Goal: Use online tool/utility: Utilize a website feature to perform a specific function

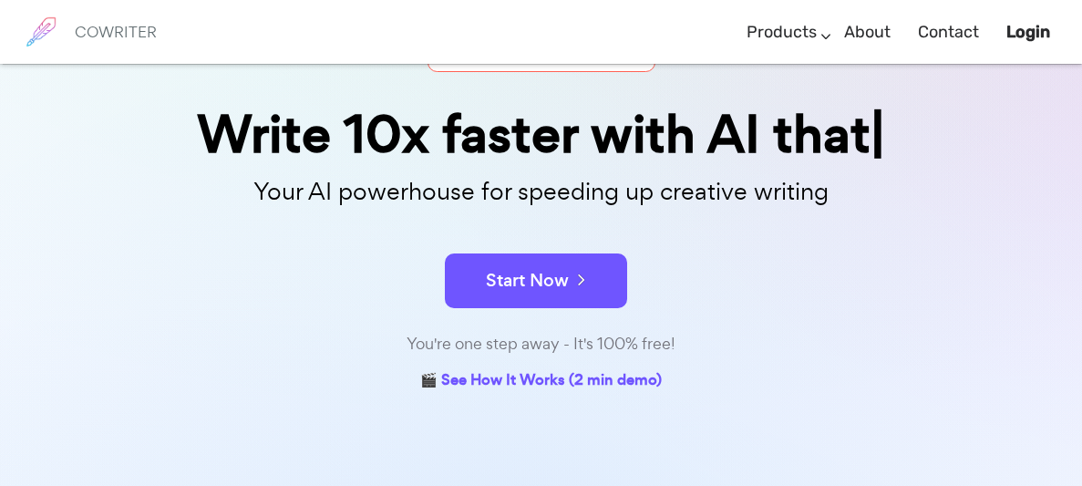
scroll to position [139, 0]
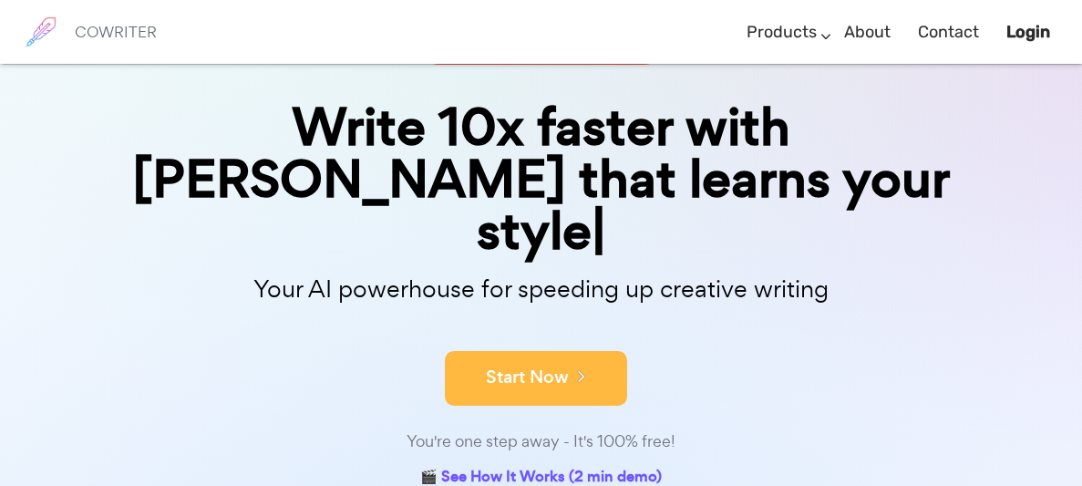
click at [521, 351] on button "Start Now" at bounding box center [536, 378] width 182 height 55
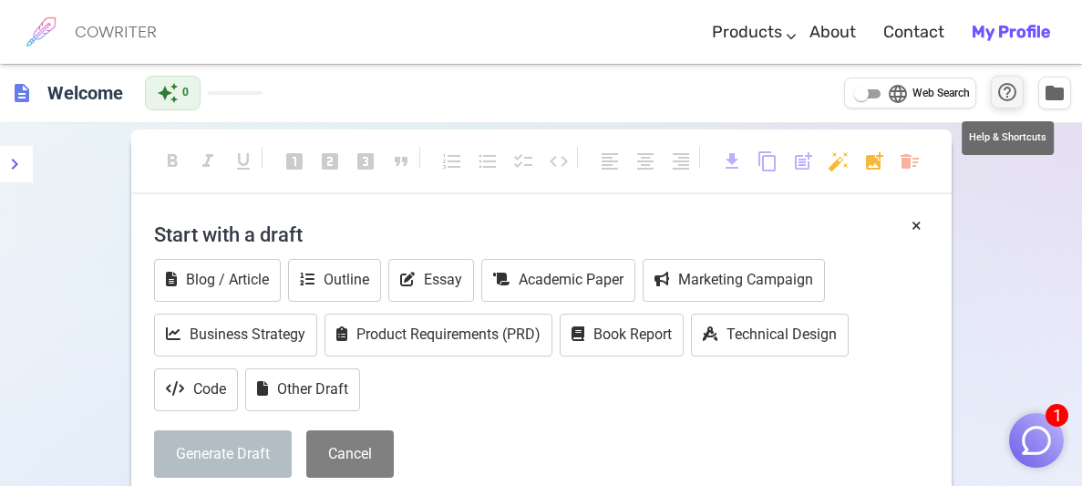
click at [1008, 91] on span "help_outline" at bounding box center [1007, 92] width 22 height 22
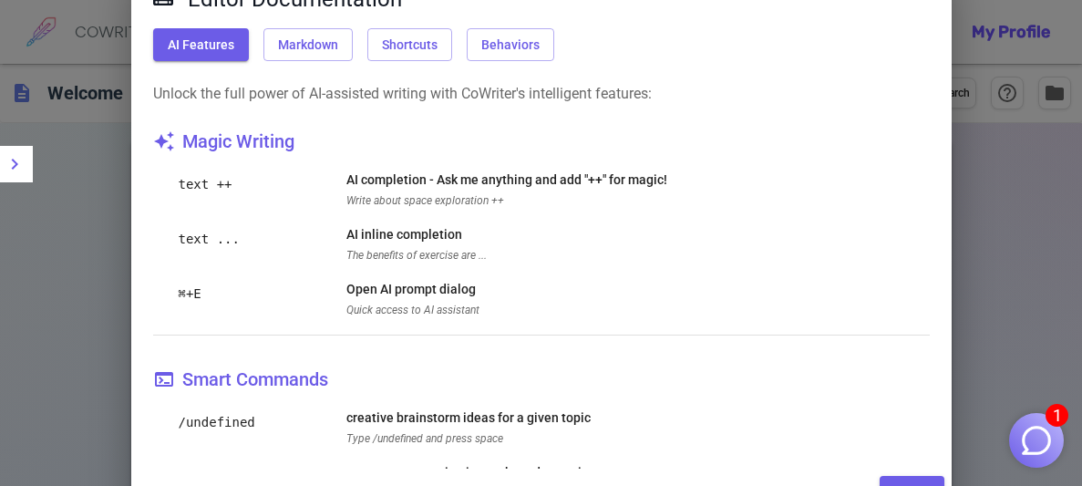
click at [962, 244] on div "Editor Documentation AI Features Markdown Shortcuts Behaviors Unlock the full p…" at bounding box center [541, 243] width 1082 height 486
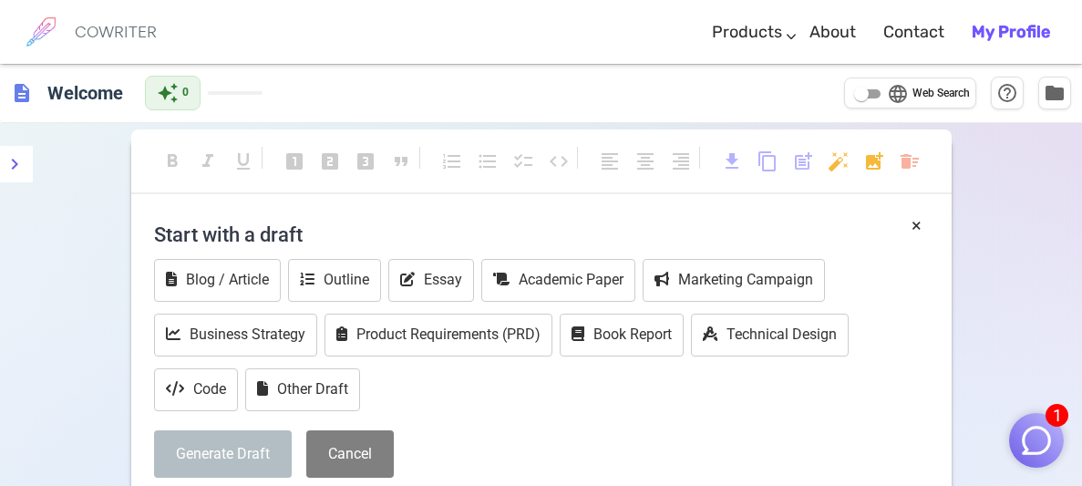
click at [1036, 423] on img "button" at bounding box center [1036, 440] width 35 height 35
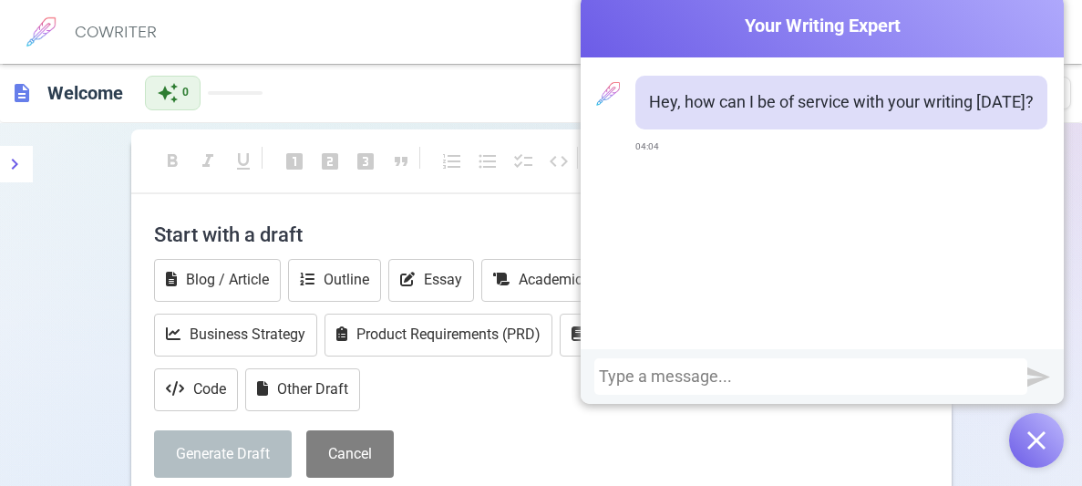
click at [935, 378] on div at bounding box center [811, 376] width 424 height 18
click at [1032, 378] on img "submit" at bounding box center [1038, 376] width 23 height 23
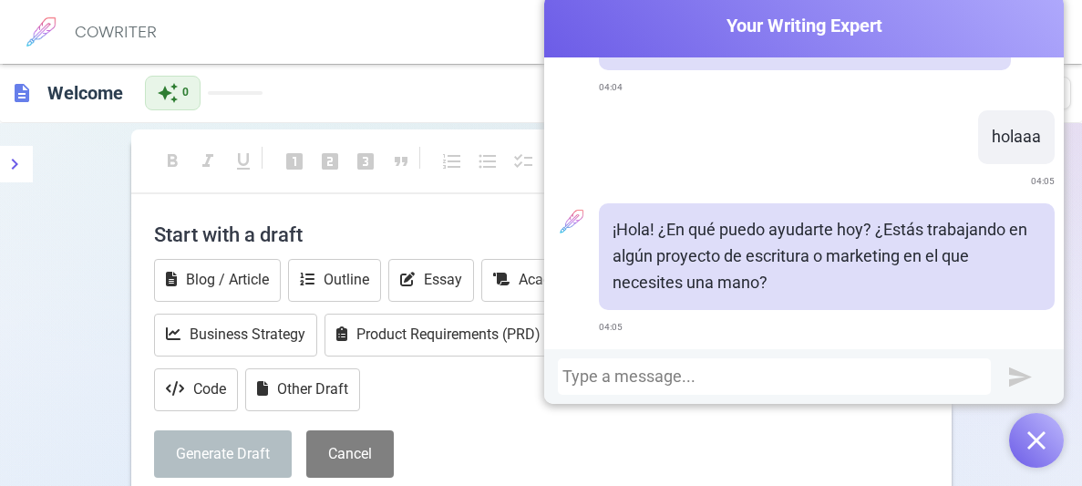
scroll to position [59, 0]
click at [889, 377] on div at bounding box center [774, 376] width 424 height 18
click at [1019, 384] on img "submit" at bounding box center [1020, 376] width 23 height 23
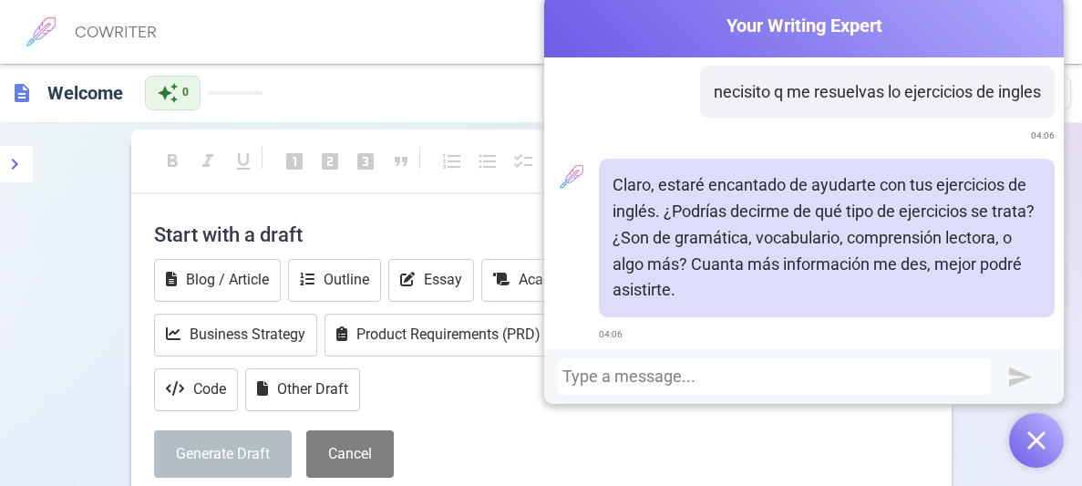
scroll to position [351, 0]
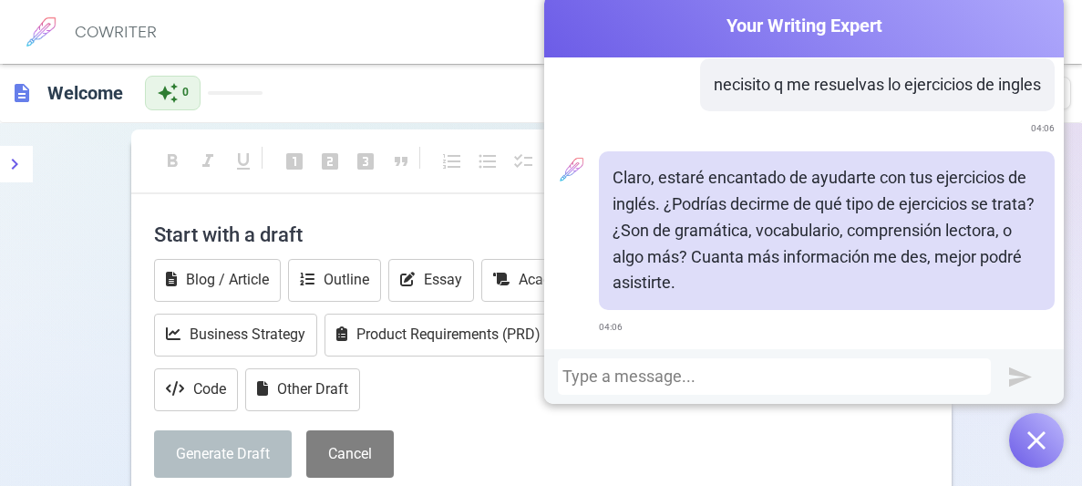
click at [664, 378] on div at bounding box center [774, 376] width 424 height 18
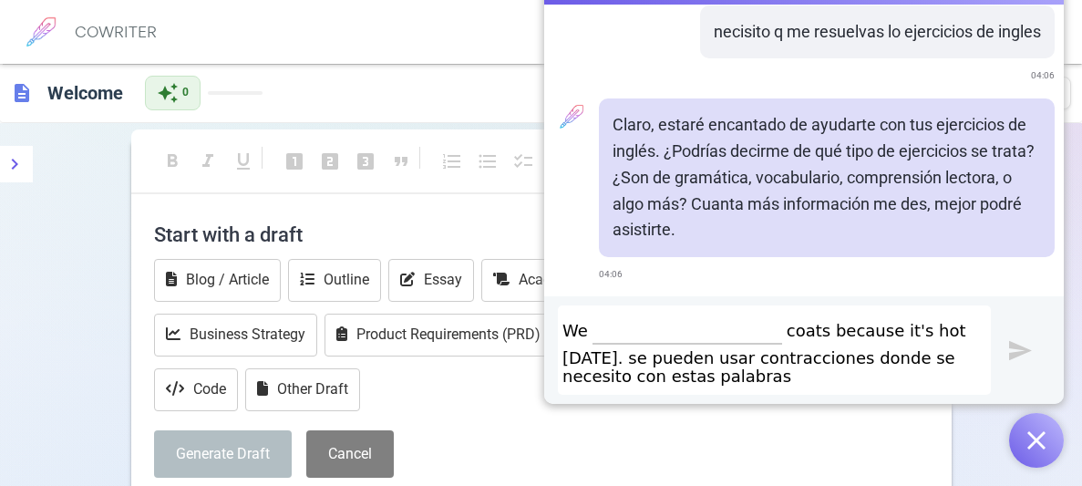
scroll to position [24, 0]
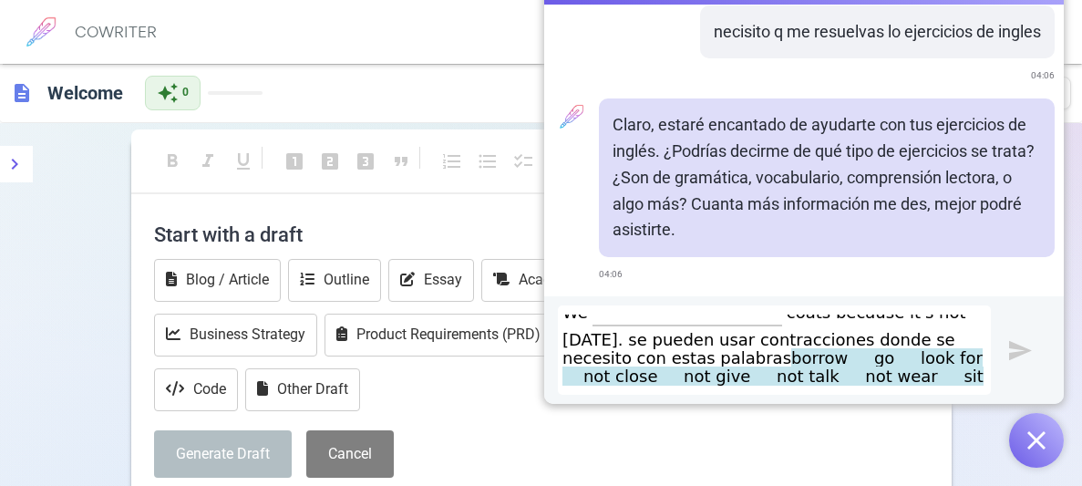
click at [1021, 353] on img "submit" at bounding box center [1020, 350] width 23 height 23
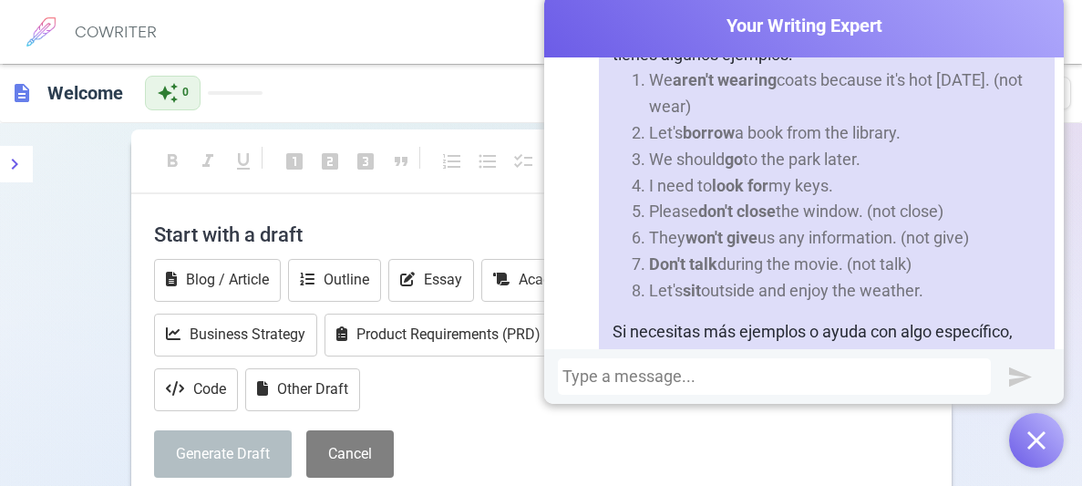
scroll to position [897, 0]
drag, startPoint x: 678, startPoint y: 77, endPoint x: 779, endPoint y: 80, distance: 101.2
click at [779, 80] on li "We aren't wearing coats because it's hot [DATE]. (not wear)" at bounding box center [845, 94] width 392 height 53
copy strong "aren't wearing"
click at [778, 382] on div at bounding box center [774, 376] width 424 height 18
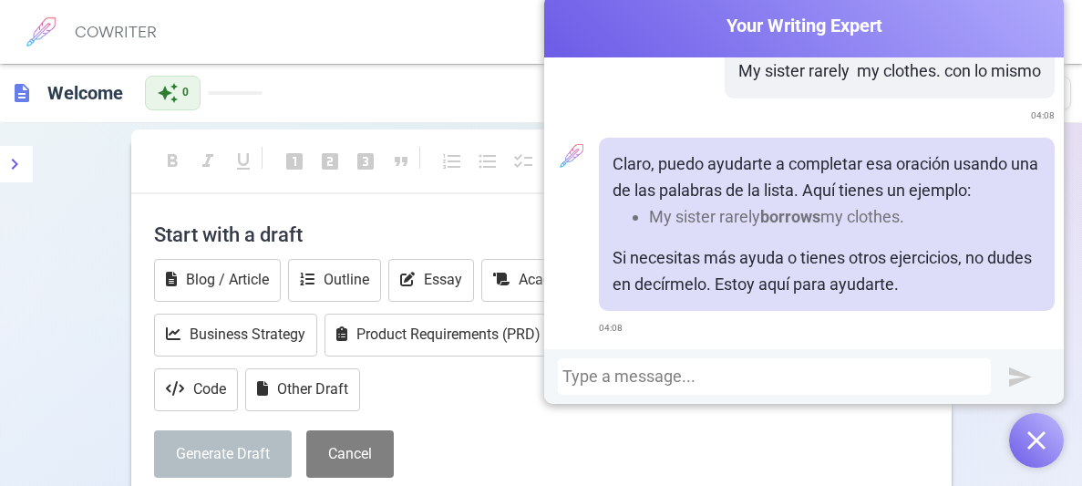
scroll to position [1280, 0]
drag, startPoint x: 767, startPoint y: 219, endPoint x: 822, endPoint y: 212, distance: 55.1
click at [820, 212] on strong "borrows" at bounding box center [790, 214] width 60 height 19
copy strong "borrows"
click at [655, 367] on div at bounding box center [774, 376] width 424 height 18
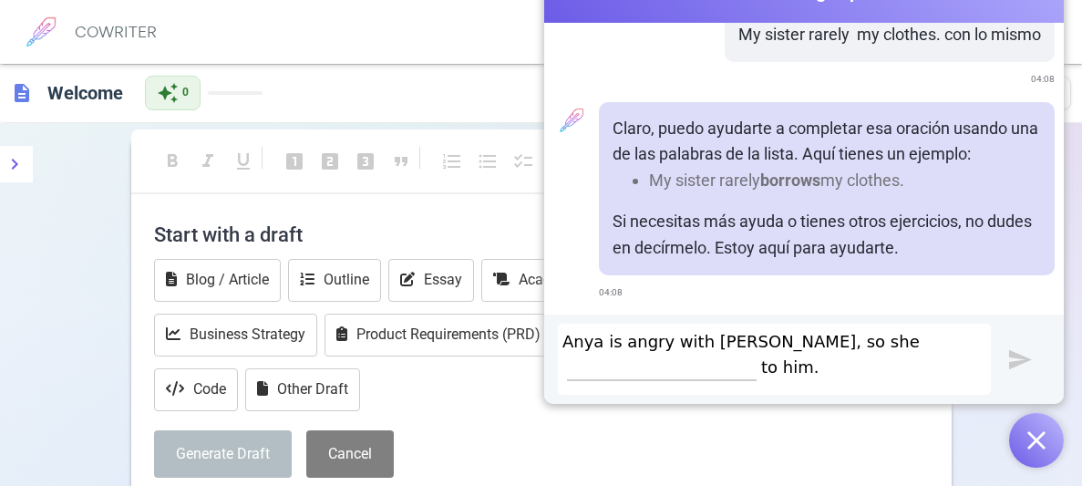
click at [1024, 361] on img "submit" at bounding box center [1020, 359] width 23 height 23
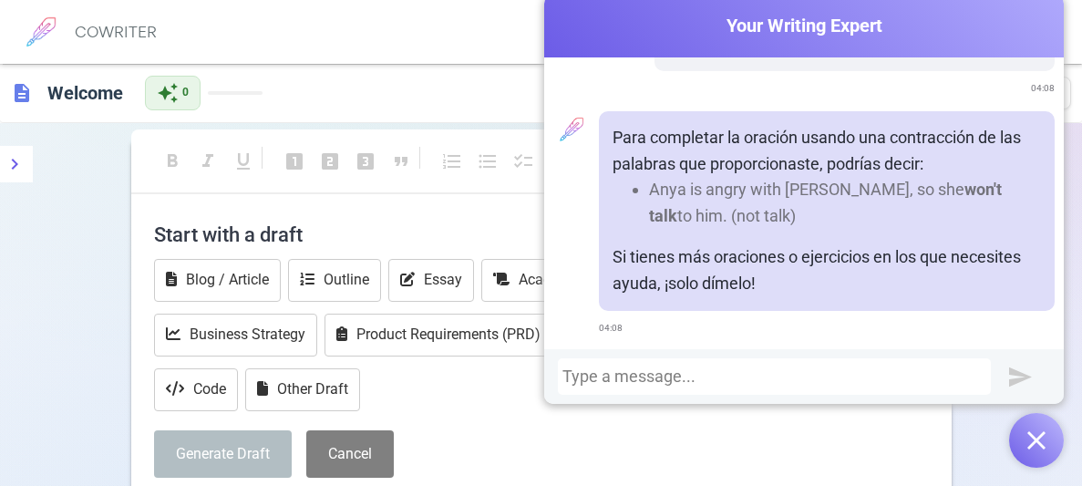
scroll to position [1612, 0]
drag, startPoint x: 890, startPoint y: 185, endPoint x: 957, endPoint y: 189, distance: 66.6
click at [957, 189] on li "Anya is angry with [PERSON_NAME], so she won't talk to him. (not talk)" at bounding box center [845, 202] width 392 height 53
copy strong "won't talk"
click at [719, 371] on div at bounding box center [774, 376] width 424 height 18
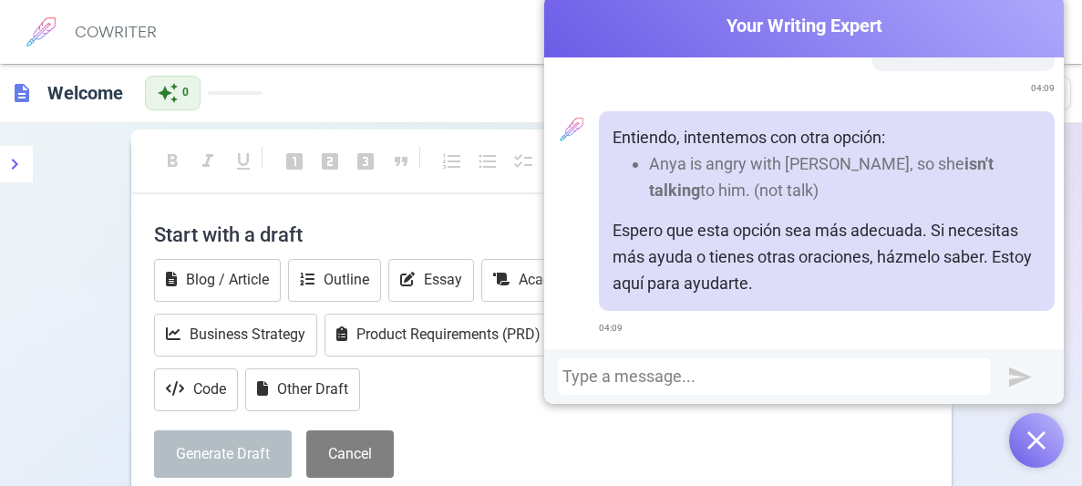
scroll to position [1945, 0]
drag, startPoint x: 883, startPoint y: 162, endPoint x: 975, endPoint y: 164, distance: 92.1
click at [975, 164] on li "Anya is angry with [PERSON_NAME], so she isn't talking to him. (not talk)" at bounding box center [845, 176] width 392 height 53
copy li "isn't talking"
click at [696, 372] on div at bounding box center [774, 376] width 424 height 18
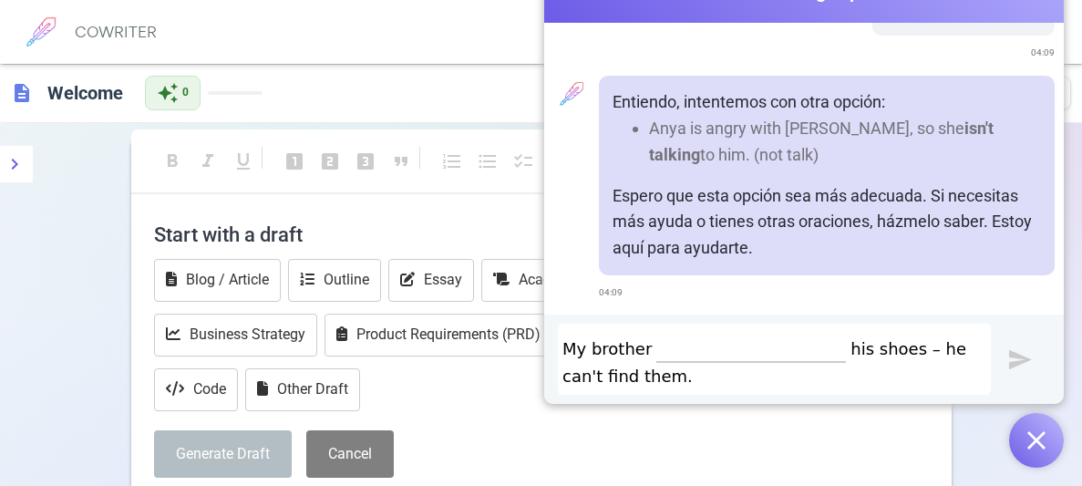
scroll to position [0, 0]
click at [1024, 363] on img "submit" at bounding box center [1020, 359] width 23 height 23
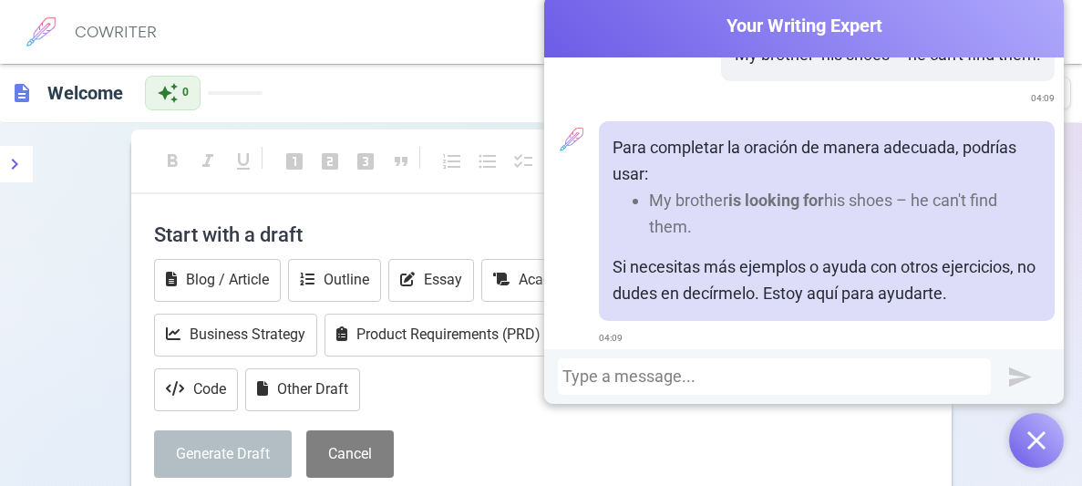
scroll to position [2278, 0]
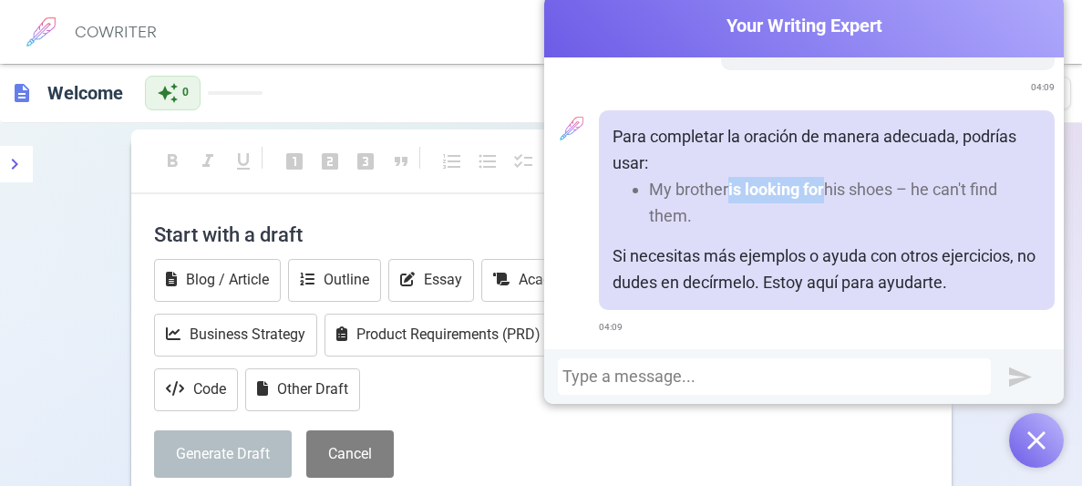
drag, startPoint x: 733, startPoint y: 186, endPoint x: 829, endPoint y: 185, distance: 96.6
click at [829, 185] on li "My brother is looking for his shoes – he can't find them." at bounding box center [845, 203] width 392 height 53
copy strong "is looking for"
click at [718, 370] on div at bounding box center [774, 376] width 424 height 18
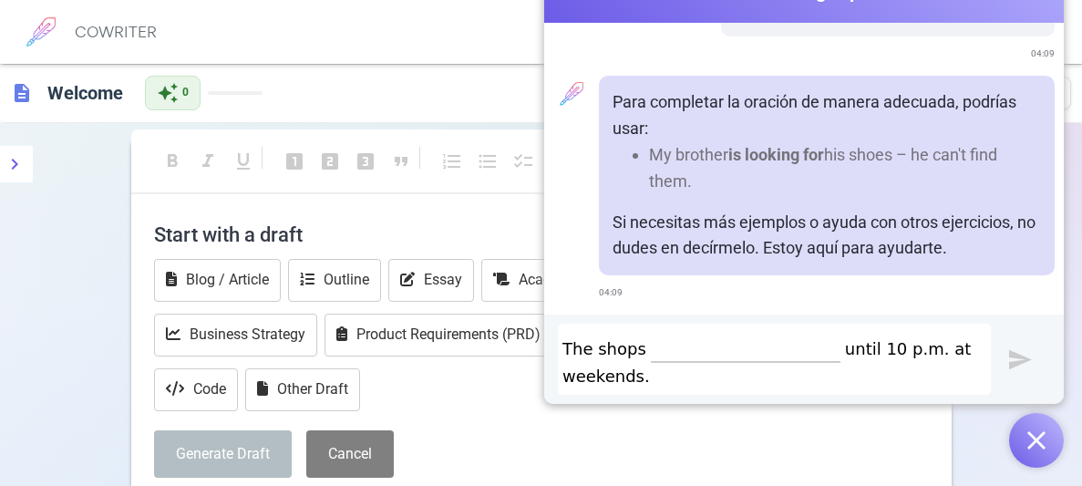
click at [1021, 363] on img "submit" at bounding box center [1020, 359] width 23 height 23
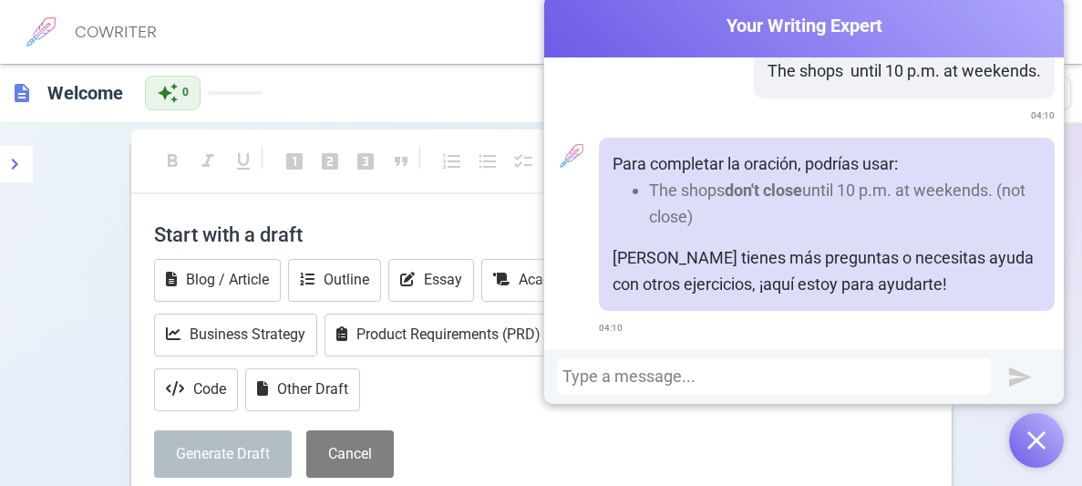
scroll to position [2584, 0]
drag, startPoint x: 731, startPoint y: 190, endPoint x: 810, endPoint y: 190, distance: 79.3
click at [810, 190] on li "The shops don't close until 10 p.m. at weekends. (not close)" at bounding box center [845, 203] width 392 height 53
copy li "don't close"
click at [610, 378] on div at bounding box center [774, 376] width 424 height 18
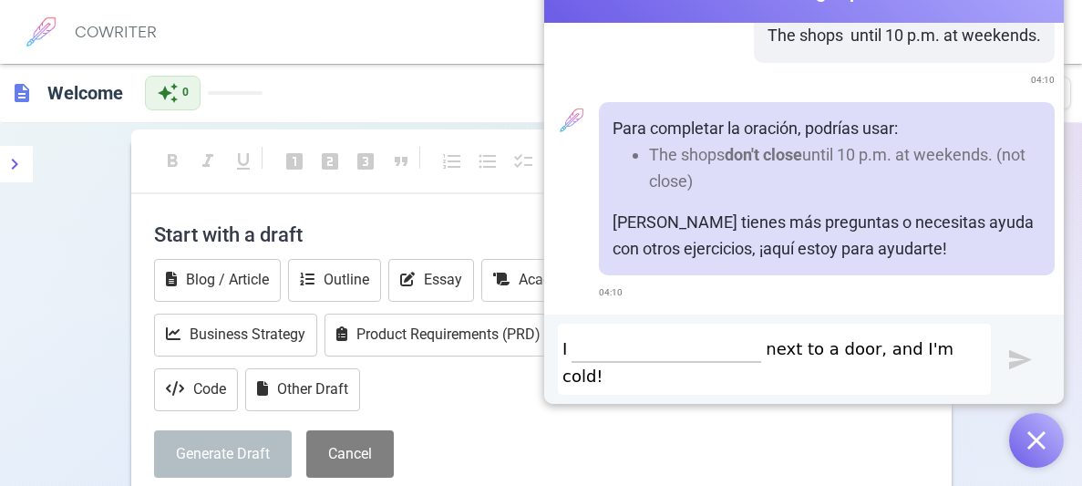
scroll to position [0, 0]
click at [1012, 362] on img "submit" at bounding box center [1020, 359] width 23 height 23
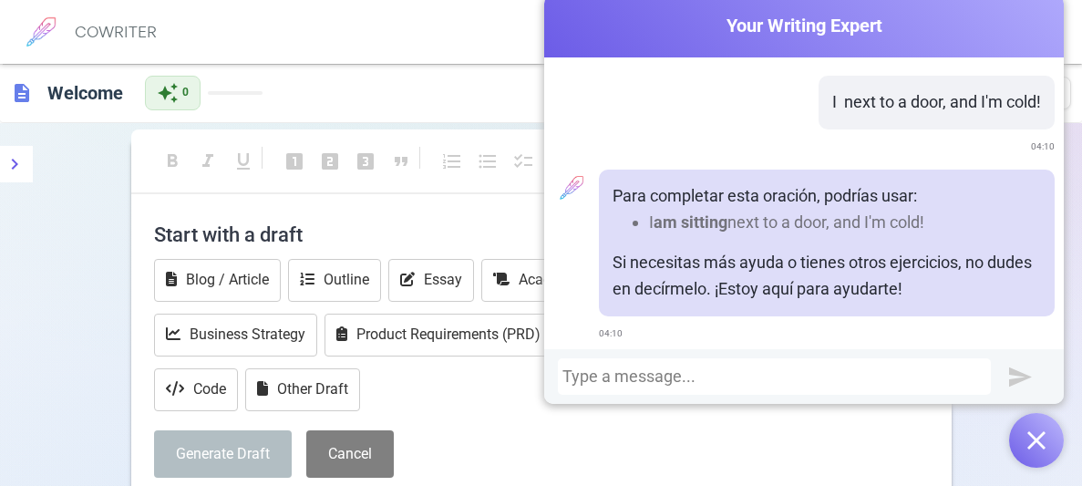
scroll to position [2864, 0]
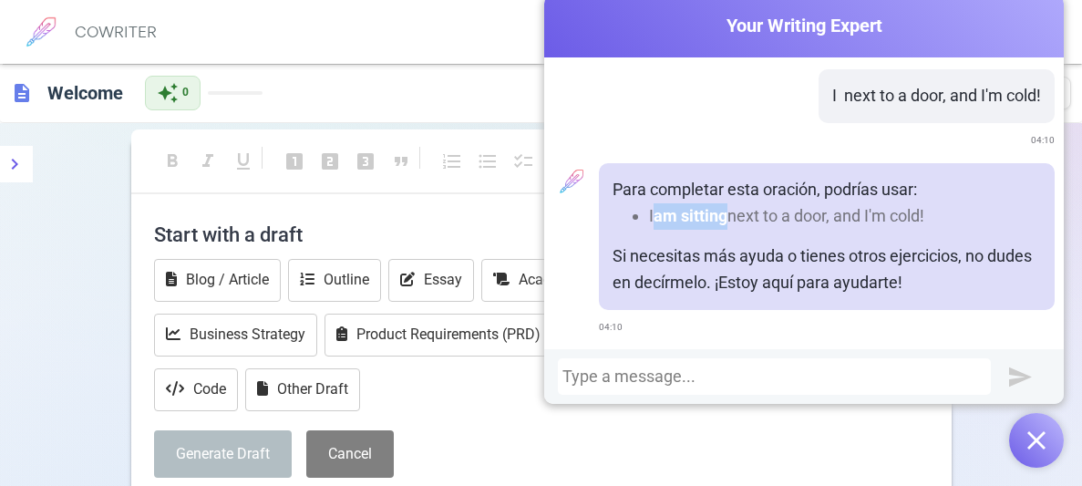
drag, startPoint x: 657, startPoint y: 215, endPoint x: 731, endPoint y: 216, distance: 73.8
click at [731, 216] on li "I am sitting next to a door, and I'm cold!" at bounding box center [845, 216] width 392 height 26
copy strong "am sitting"
click at [717, 370] on div at bounding box center [774, 376] width 424 height 18
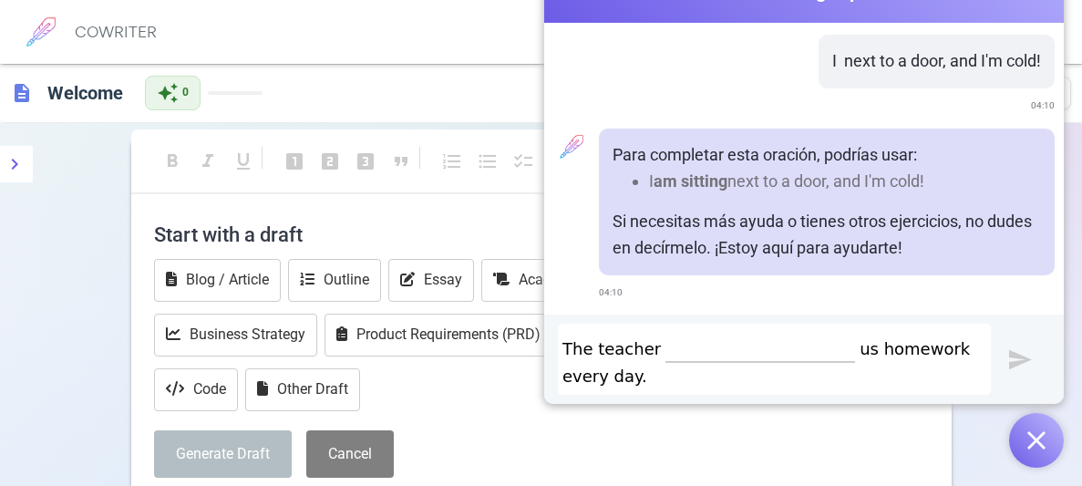
click at [1016, 350] on img "submit" at bounding box center [1020, 359] width 23 height 23
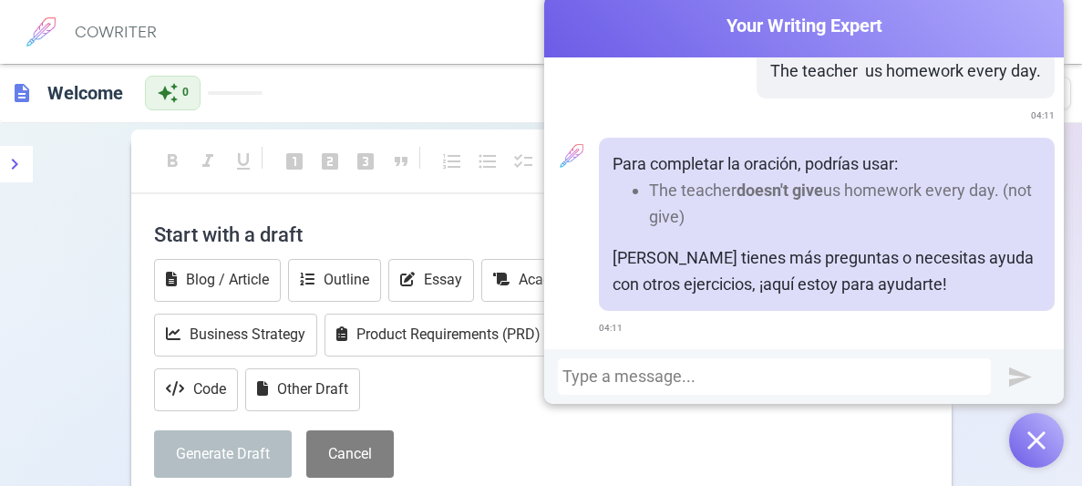
scroll to position [3171, 0]
drag, startPoint x: 742, startPoint y: 186, endPoint x: 828, endPoint y: 188, distance: 85.7
click at [828, 188] on li "The teacher doesn't give us homework every day. (not give)" at bounding box center [845, 203] width 392 height 53
copy strong "doesn't give"
click at [694, 371] on div at bounding box center [774, 376] width 424 height 18
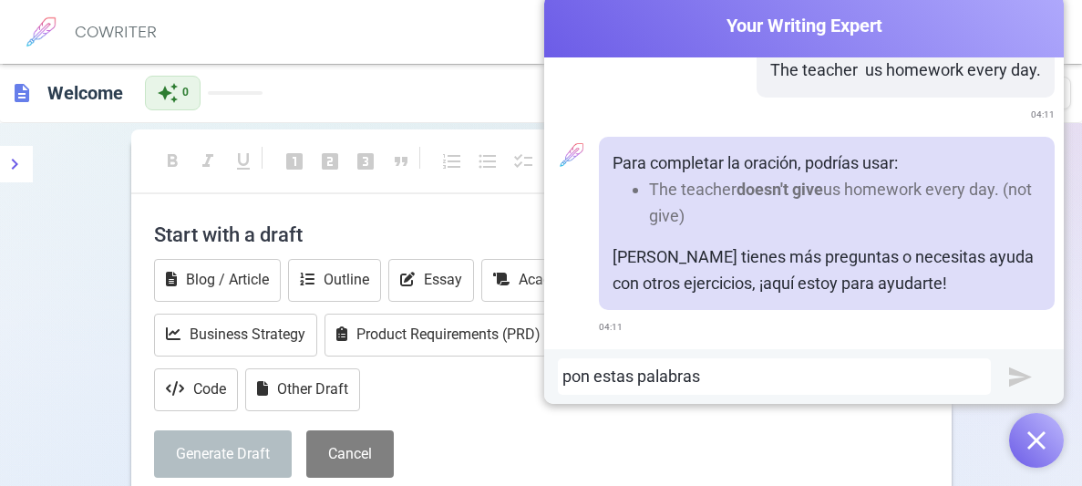
scroll to position [8, 0]
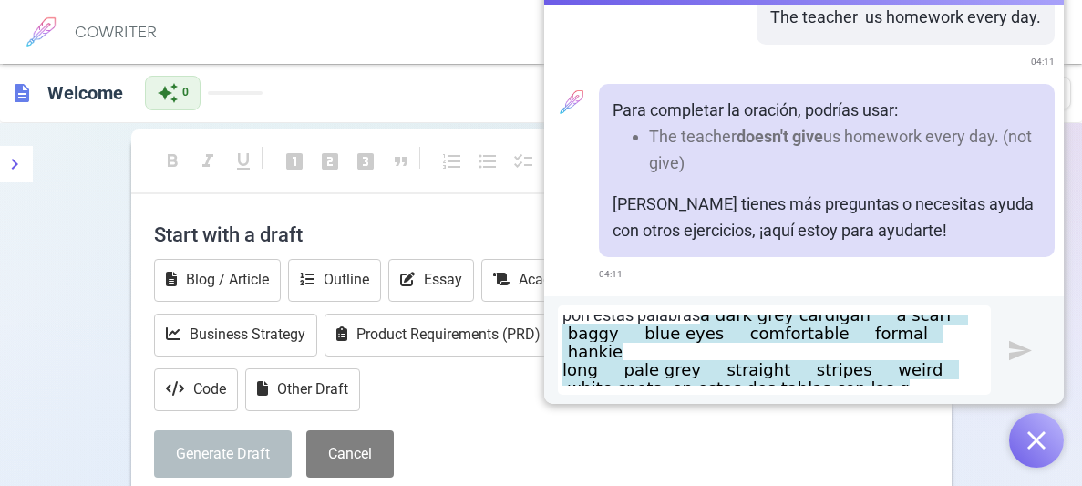
click at [757, 375] on span "long pale grey straight stripes weird white spots. en estas dos tablas con las …" at bounding box center [760, 388] width 396 height 56
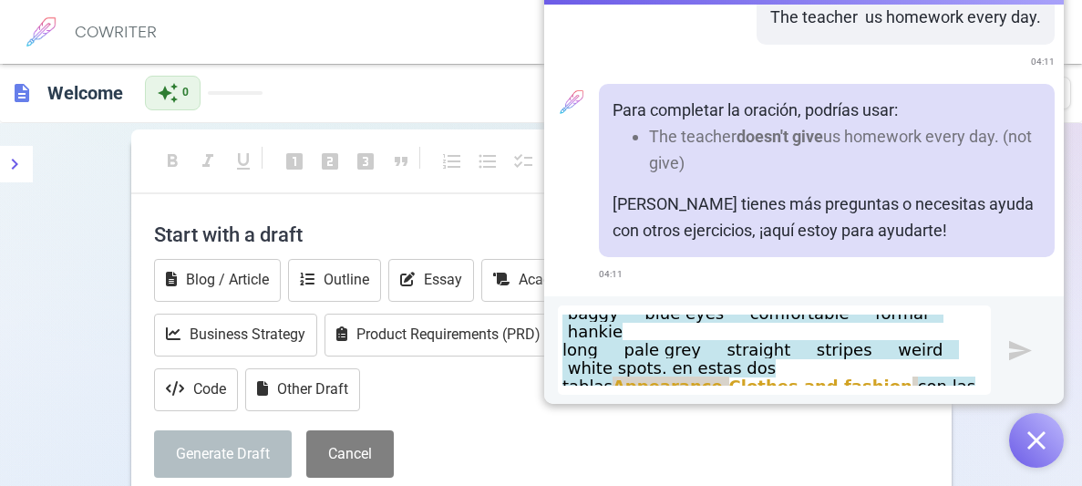
click at [1005, 349] on div "pon estas palabras a dark grey cardigan a scarf baggy blue eyes comfortable for…" at bounding box center [803, 350] width 519 height 108
click at [1018, 348] on img "submit" at bounding box center [1020, 350] width 23 height 23
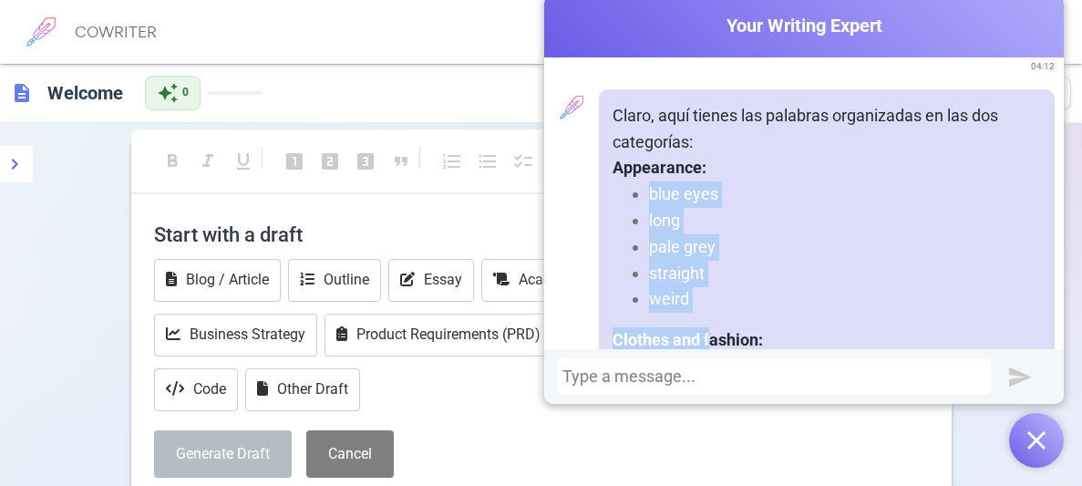
scroll to position [3641, 0]
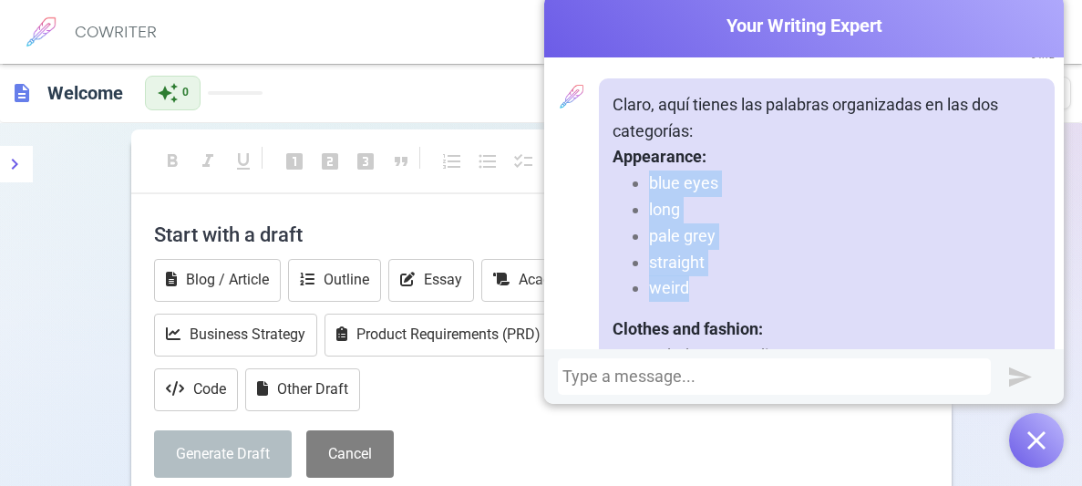
drag, startPoint x: 653, startPoint y: 190, endPoint x: 704, endPoint y: 290, distance: 111.3
click at [704, 290] on ul "blue eyes long pale grey straight weird" at bounding box center [826, 235] width 428 height 131
copy ul "blue eyes long pale grey straight weird"
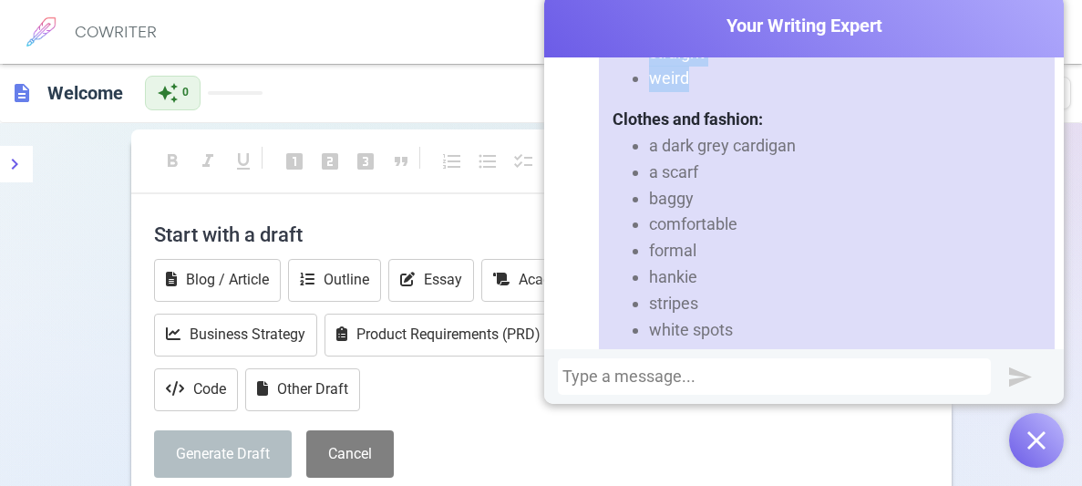
scroll to position [3871, 0]
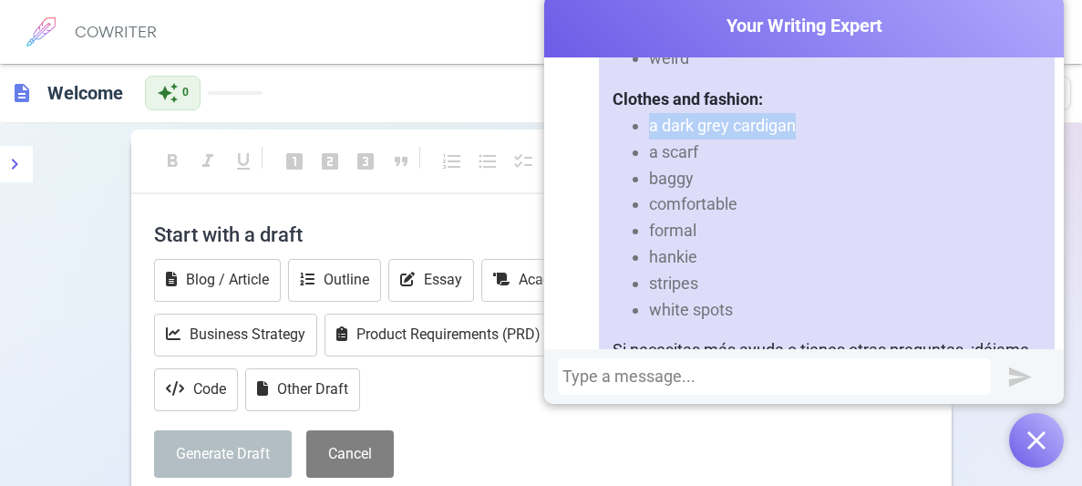
drag, startPoint x: 650, startPoint y: 123, endPoint x: 807, endPoint y: 118, distance: 157.7
click at [807, 118] on li "a dark grey cardigan" at bounding box center [845, 126] width 392 height 26
copy li "a dark grey cardigan"
drag, startPoint x: 650, startPoint y: 154, endPoint x: 713, endPoint y: 152, distance: 62.9
click at [713, 152] on li "a scarf" at bounding box center [845, 152] width 392 height 26
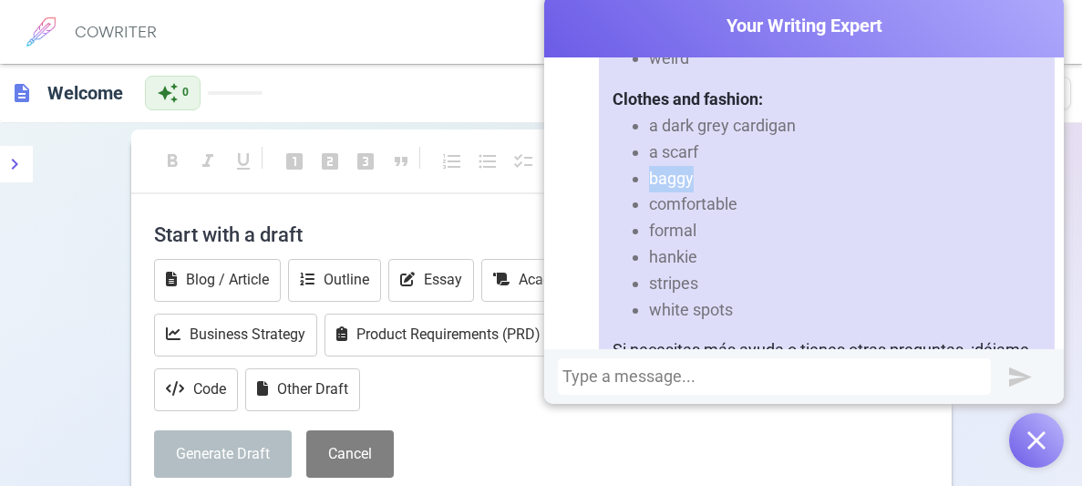
drag, startPoint x: 649, startPoint y: 174, endPoint x: 700, endPoint y: 180, distance: 51.4
click at [700, 180] on li "baggy" at bounding box center [845, 179] width 392 height 26
drag, startPoint x: 654, startPoint y: 204, endPoint x: 739, endPoint y: 198, distance: 85.0
click at [739, 198] on li "comfortable" at bounding box center [845, 204] width 392 height 26
drag, startPoint x: 651, startPoint y: 203, endPoint x: 765, endPoint y: 207, distance: 114.0
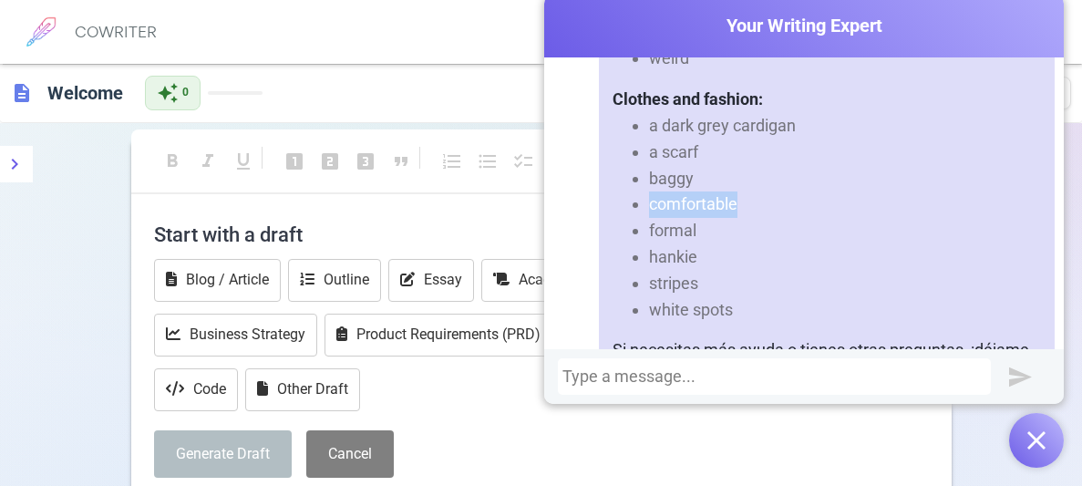
click at [765, 207] on li "comfortable" at bounding box center [845, 204] width 392 height 26
drag, startPoint x: 650, startPoint y: 233, endPoint x: 710, endPoint y: 232, distance: 60.2
click at [710, 232] on li "formal" at bounding box center [845, 231] width 392 height 26
drag, startPoint x: 650, startPoint y: 257, endPoint x: 705, endPoint y: 260, distance: 55.7
click at [705, 260] on li "hankie" at bounding box center [845, 257] width 392 height 26
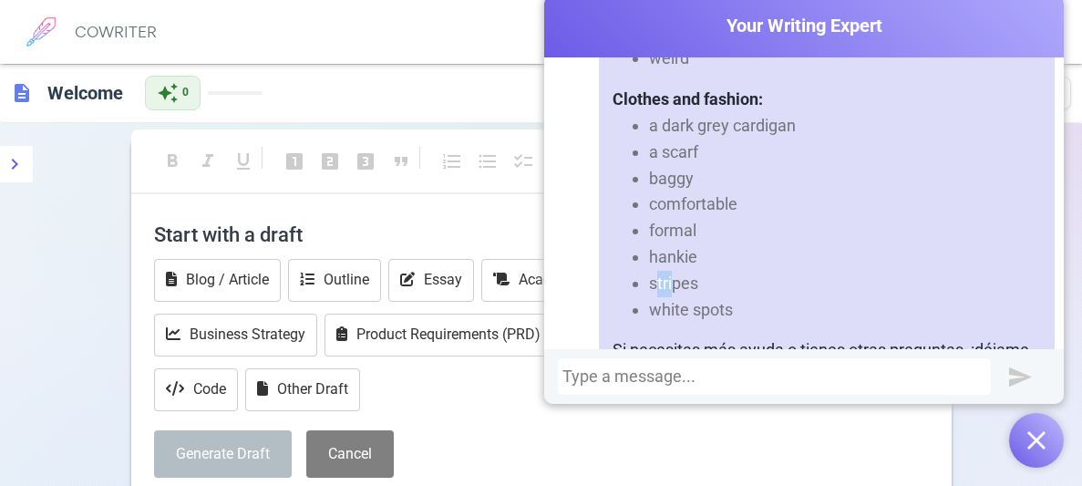
drag, startPoint x: 654, startPoint y: 280, endPoint x: 672, endPoint y: 279, distance: 17.3
click at [672, 279] on li "stripes" at bounding box center [845, 284] width 392 height 26
drag, startPoint x: 650, startPoint y: 282, endPoint x: 706, endPoint y: 281, distance: 56.5
click at [706, 281] on li "stripes" at bounding box center [845, 284] width 392 height 26
drag, startPoint x: 649, startPoint y: 310, endPoint x: 738, endPoint y: 302, distance: 89.7
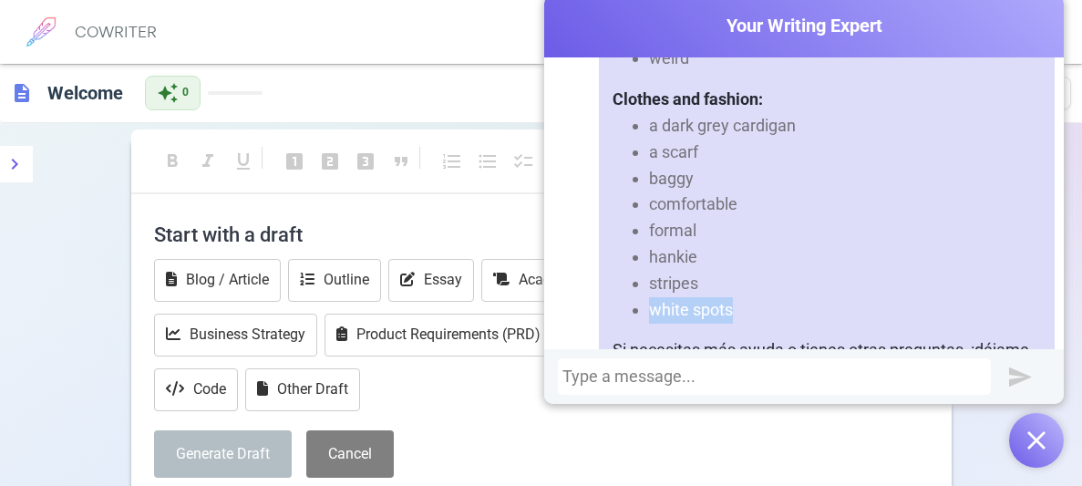
click at [738, 302] on li "white spots" at bounding box center [845, 310] width 392 height 26
click at [783, 204] on li "comfortable" at bounding box center [845, 204] width 392 height 26
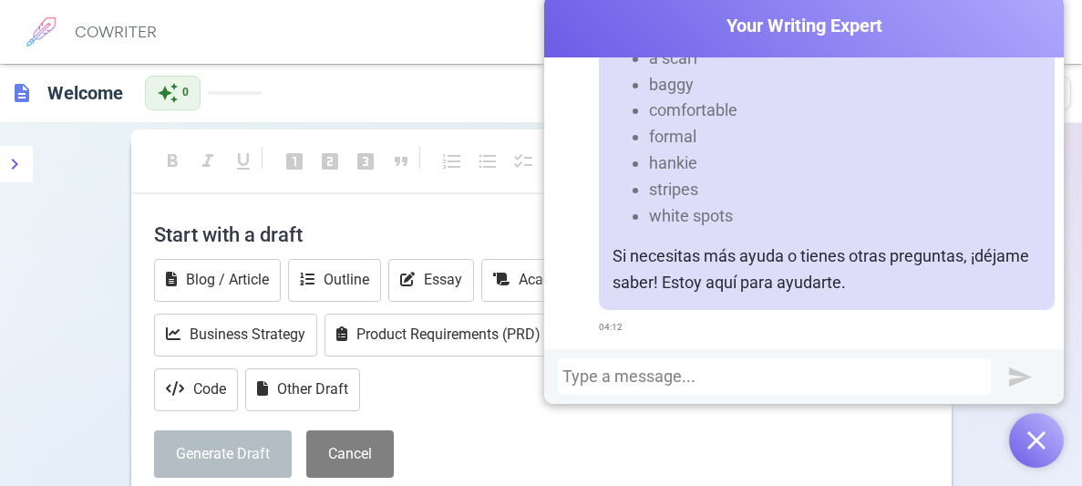
click at [628, 368] on div at bounding box center [774, 376] width 424 height 18
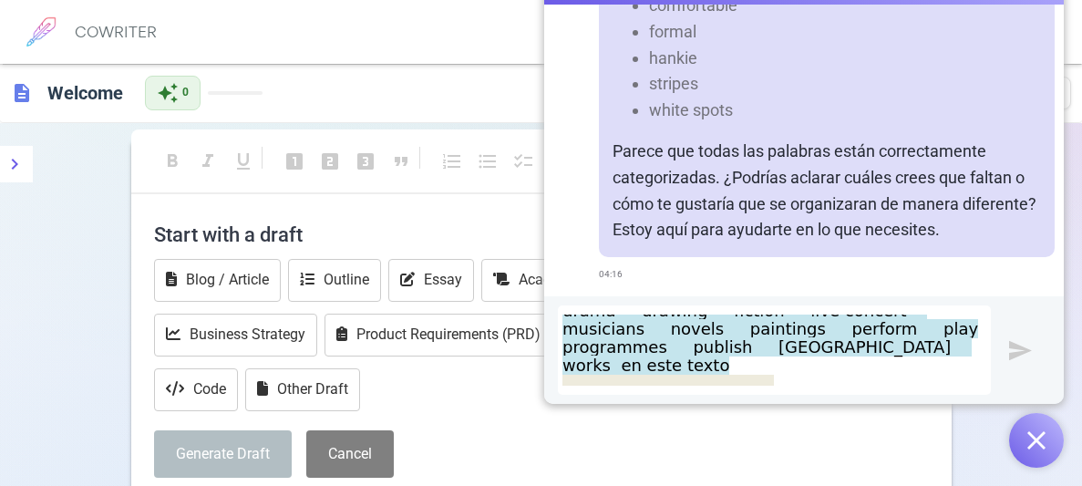
scroll to position [1045, 0]
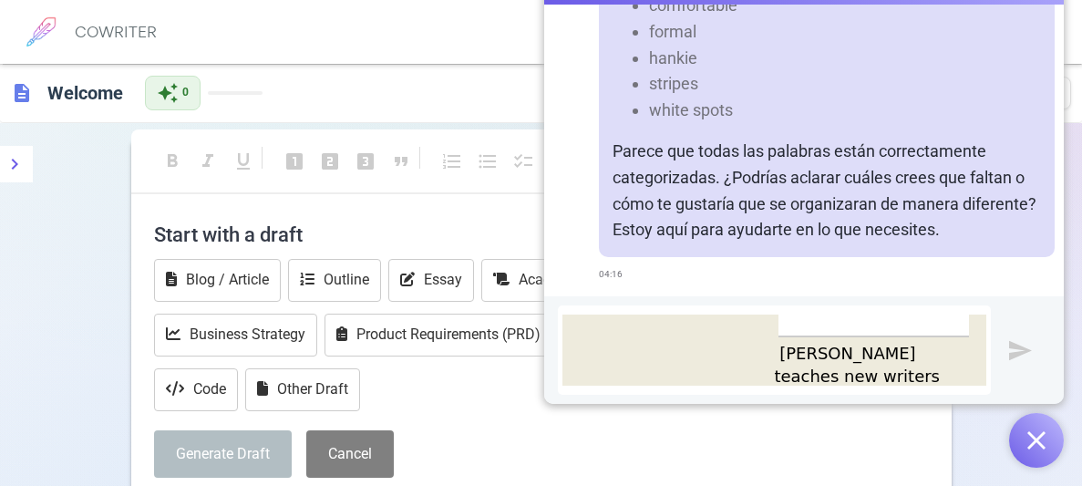
click at [1020, 349] on img "submit" at bounding box center [1020, 350] width 23 height 23
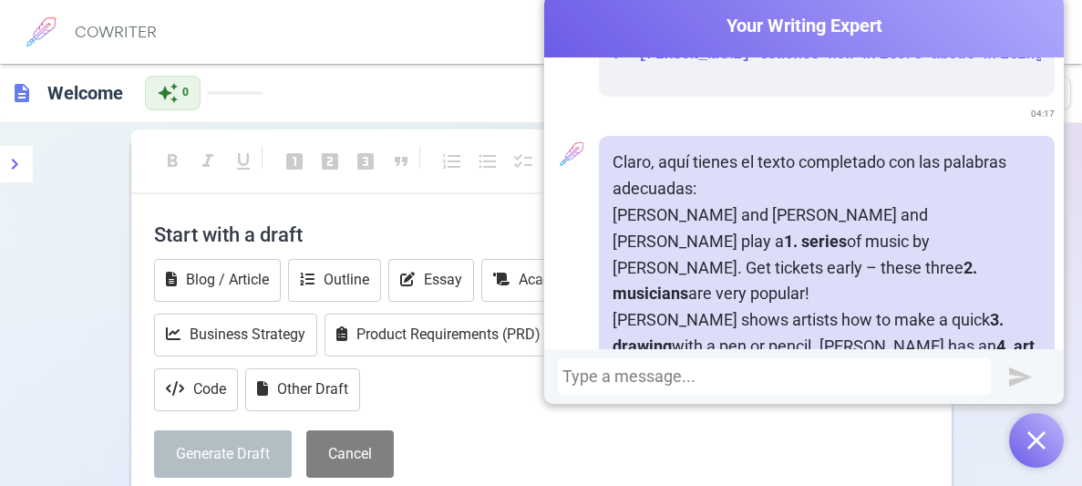
scroll to position [5566, 0]
drag, startPoint x: 968, startPoint y: 218, endPoint x: 1011, endPoint y: 215, distance: 42.9
click at [1011, 215] on p "[PERSON_NAME] and [PERSON_NAME] and [PERSON_NAME] play a 1. series of music by …" at bounding box center [826, 255] width 428 height 105
drag, startPoint x: 612, startPoint y: 265, endPoint x: 689, endPoint y: 268, distance: 77.5
click at [689, 268] on p "[PERSON_NAME] and [PERSON_NAME] and [PERSON_NAME] play a 1. series of music by …" at bounding box center [826, 255] width 428 height 105
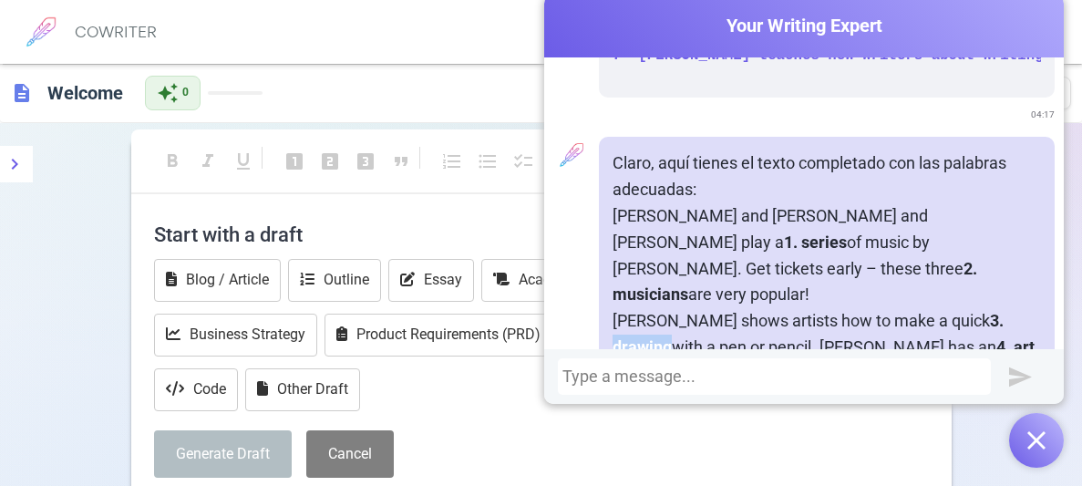
drag, startPoint x: 969, startPoint y: 293, endPoint x: 1029, endPoint y: 291, distance: 60.2
click at [1029, 308] on p "[PERSON_NAME] shows artists how to make a quick 3. drawing with a pen or pencil…" at bounding box center [826, 347] width 428 height 78
drag, startPoint x: 865, startPoint y: 320, endPoint x: 942, endPoint y: 316, distance: 77.6
click at [942, 316] on p "[PERSON_NAME] shows artists how to make a quick 3. drawing with a pen or pencil…" at bounding box center [826, 347] width 428 height 78
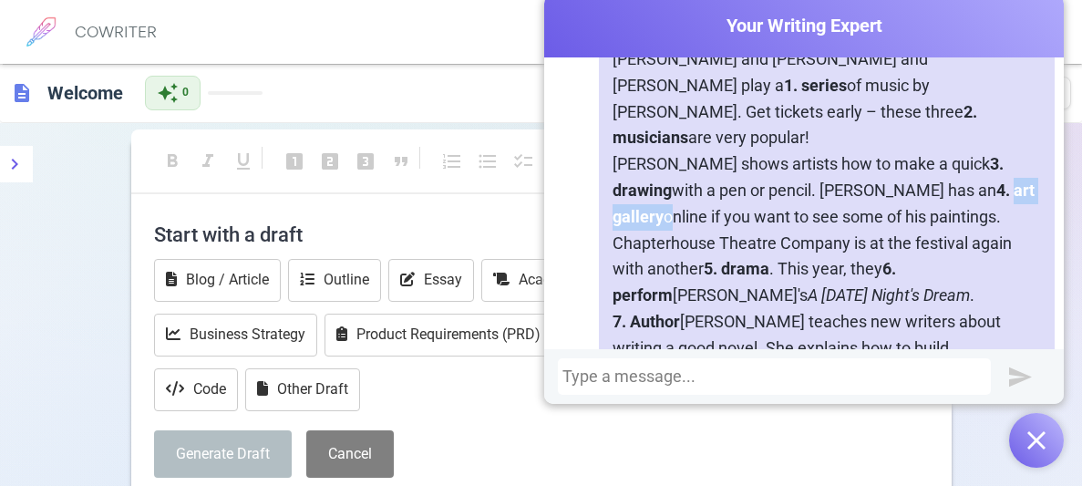
scroll to position [5729, 0]
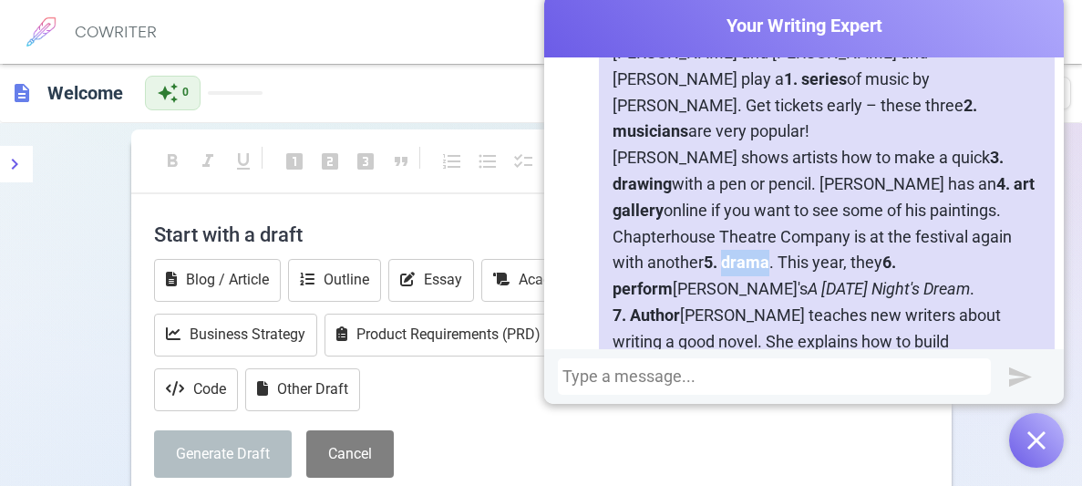
drag, startPoint x: 728, startPoint y: 239, endPoint x: 773, endPoint y: 240, distance: 44.7
click at [773, 240] on p "Chapterhouse Theatre Company is at the festival again with another 5. drama . T…" at bounding box center [826, 263] width 428 height 78
drag, startPoint x: 909, startPoint y: 234, endPoint x: 972, endPoint y: 235, distance: 62.9
click at [972, 235] on p "Chapterhouse Theatre Company is at the festival again with another 5. drama . T…" at bounding box center [826, 263] width 428 height 78
drag, startPoint x: 629, startPoint y: 286, endPoint x: 682, endPoint y: 289, distance: 52.9
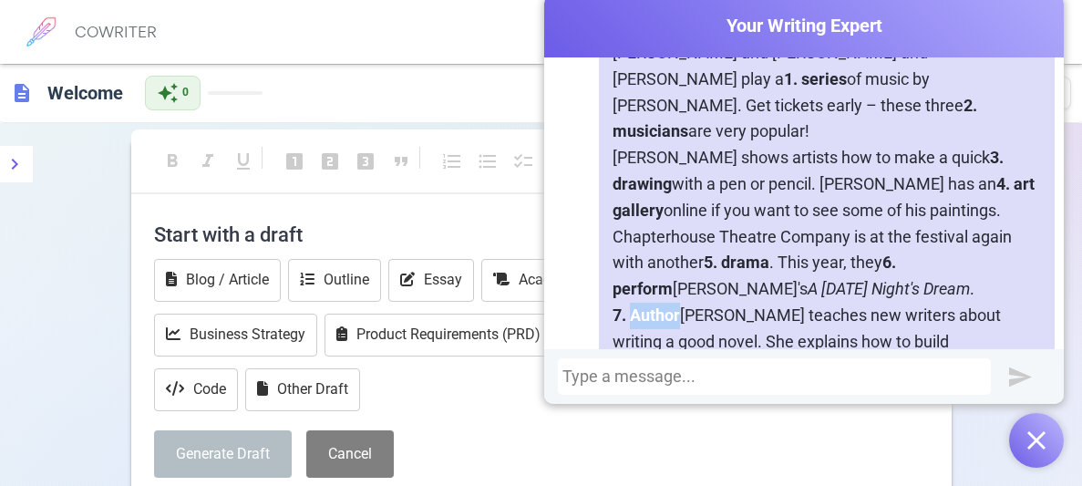
click at [682, 303] on p "7. Author [PERSON_NAME] teaches new writers about writing a good novel. She exp…" at bounding box center [826, 355] width 428 height 105
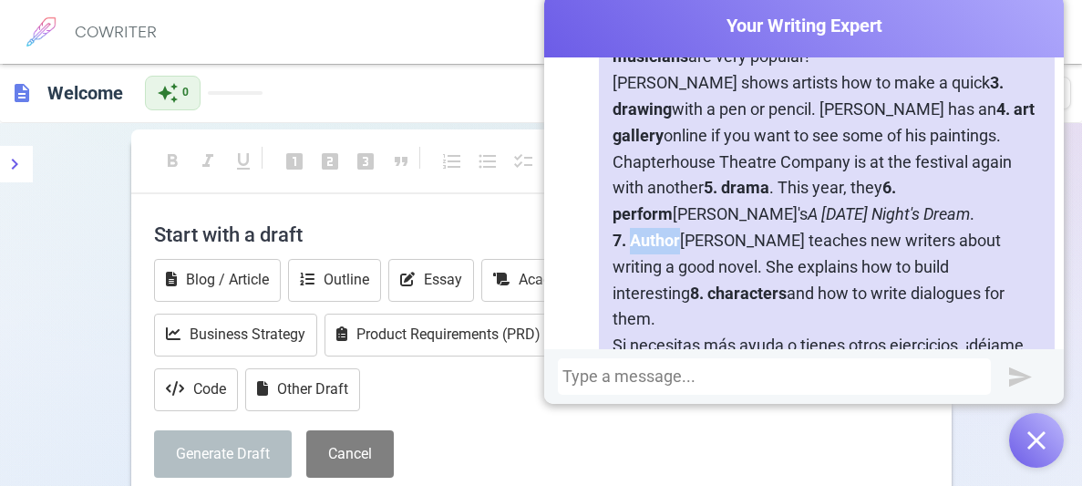
scroll to position [5808, 0]
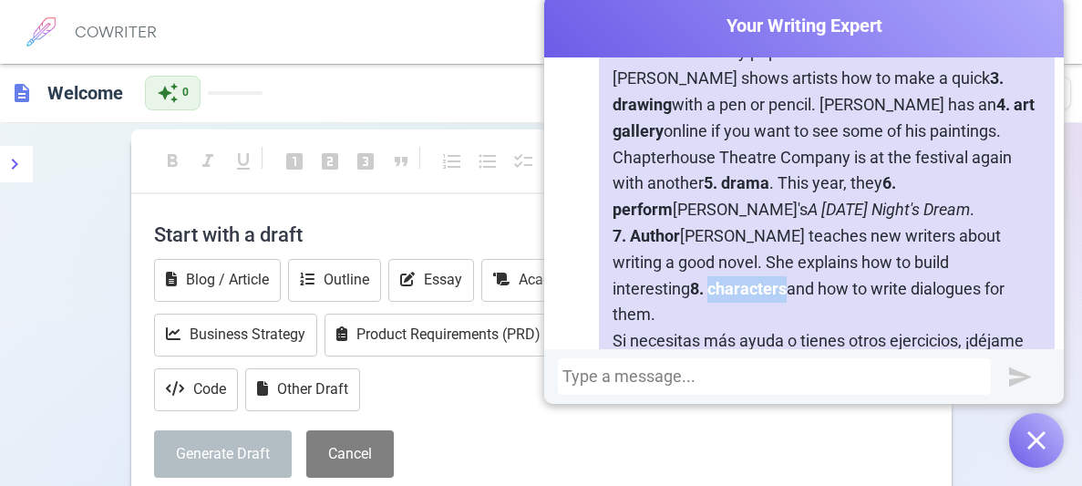
drag, startPoint x: 614, startPoint y: 261, endPoint x: 691, endPoint y: 259, distance: 76.6
click at [691, 259] on p "7. Author [PERSON_NAME] teaches new writers about writing a good novel. She exp…" at bounding box center [826, 275] width 428 height 105
click at [697, 372] on div at bounding box center [774, 376] width 424 height 18
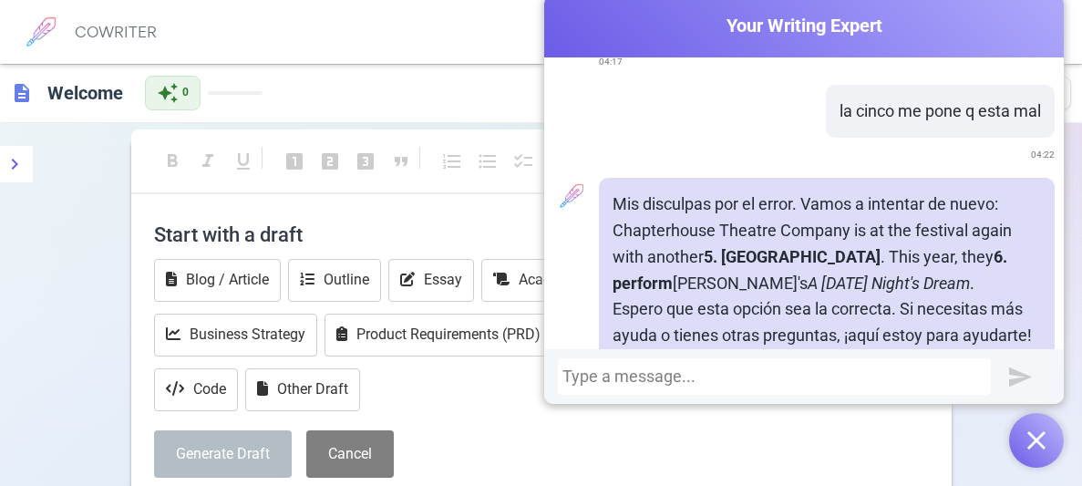
scroll to position [6158, 0]
click at [960, 247] on strong "6. perform" at bounding box center [809, 270] width 395 height 46
drag, startPoint x: 728, startPoint y: 206, endPoint x: 827, endPoint y: 203, distance: 98.5
click at [827, 218] on p "Chapterhouse Theatre Company is at the festival again with another 5. [GEOGRAPH…" at bounding box center [826, 257] width 428 height 78
click at [690, 364] on div at bounding box center [774, 376] width 433 height 36
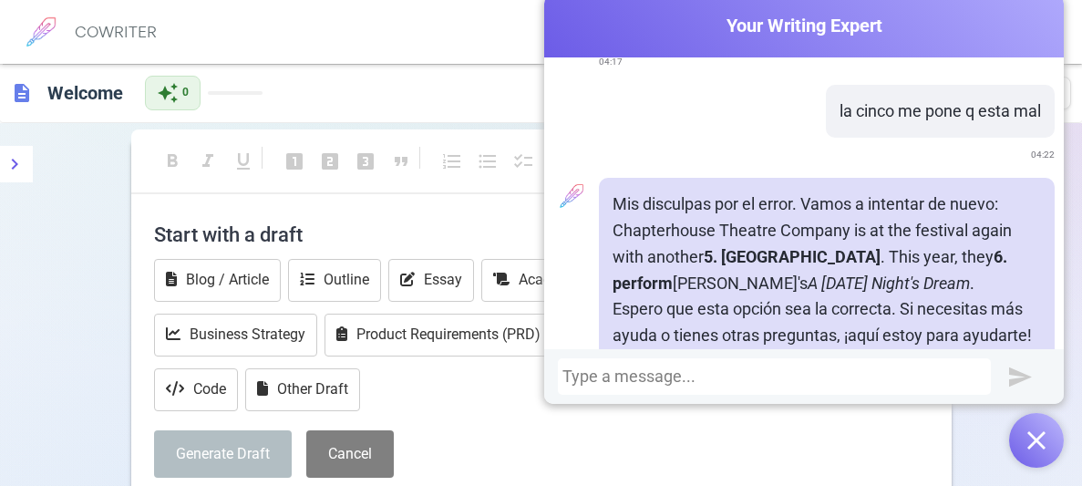
click at [665, 378] on div at bounding box center [774, 376] width 424 height 18
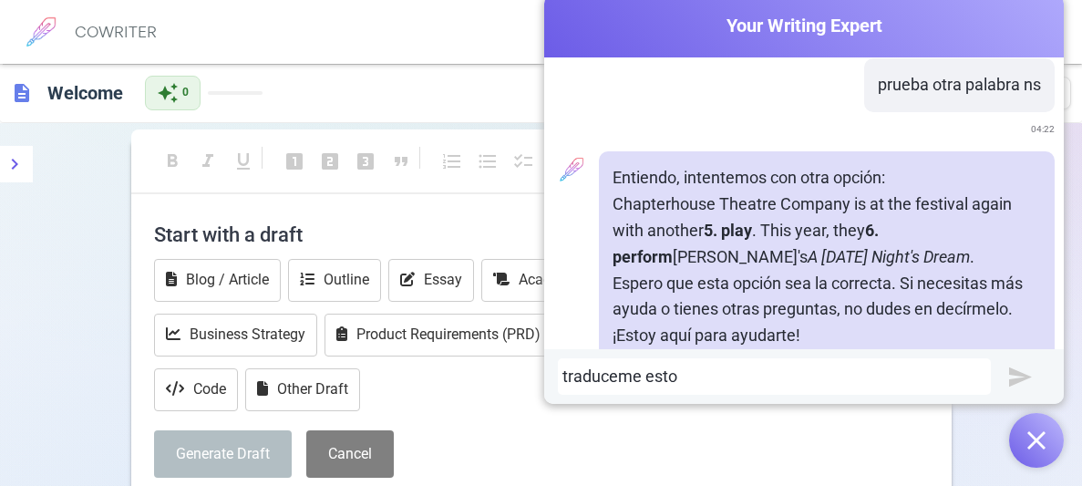
scroll to position [0, 0]
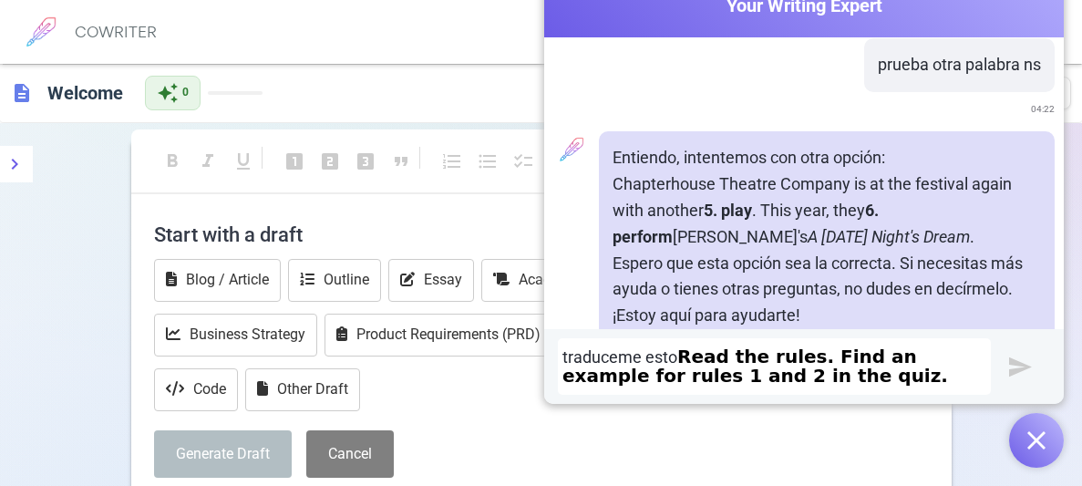
click at [1007, 364] on div "traduceme esto Read the rules. Find an example for rules 1 and 2 in the quiz." at bounding box center [803, 366] width 519 height 75
click at [1021, 365] on img "submit" at bounding box center [1020, 366] width 23 height 23
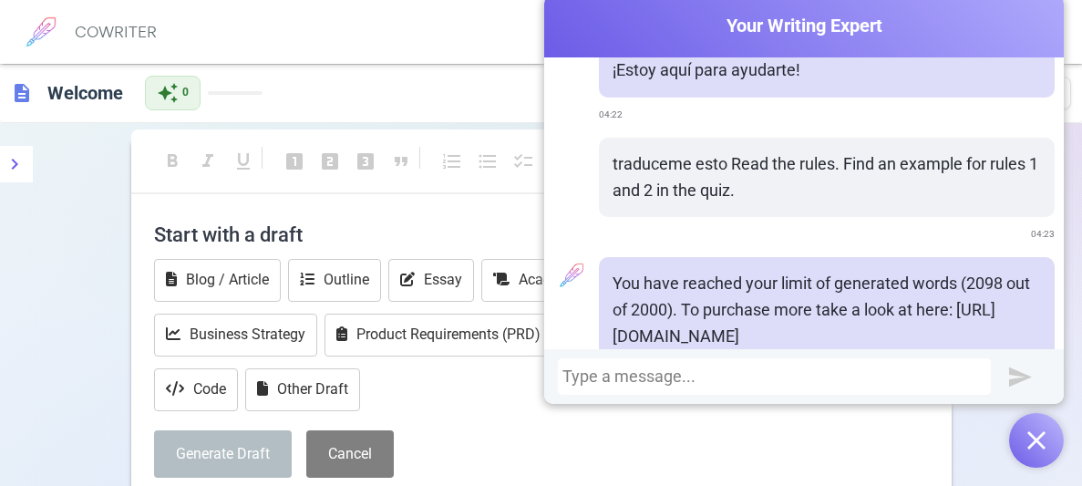
scroll to position [6769, 0]
click at [705, 374] on div at bounding box center [774, 376] width 424 height 18
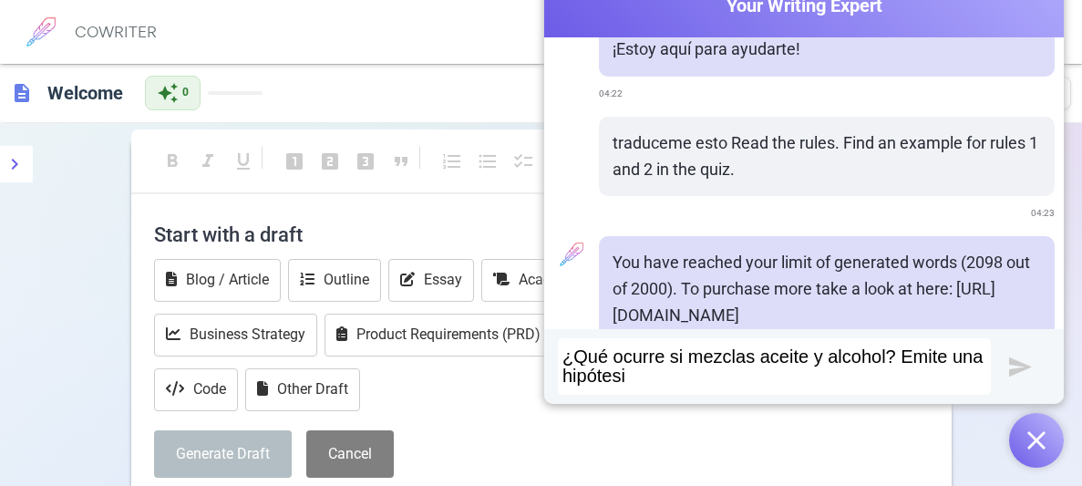
click at [677, 375] on div "¿Qué ocurre si mezclas aceite y alcohol? Emite una hipótesi" at bounding box center [774, 366] width 424 height 38
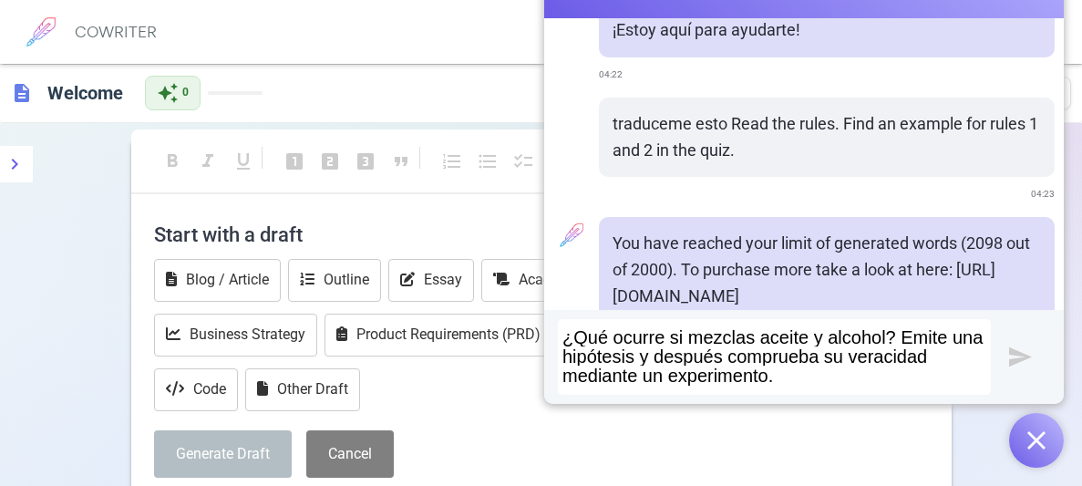
click at [1016, 359] on img "submit" at bounding box center [1020, 356] width 23 height 23
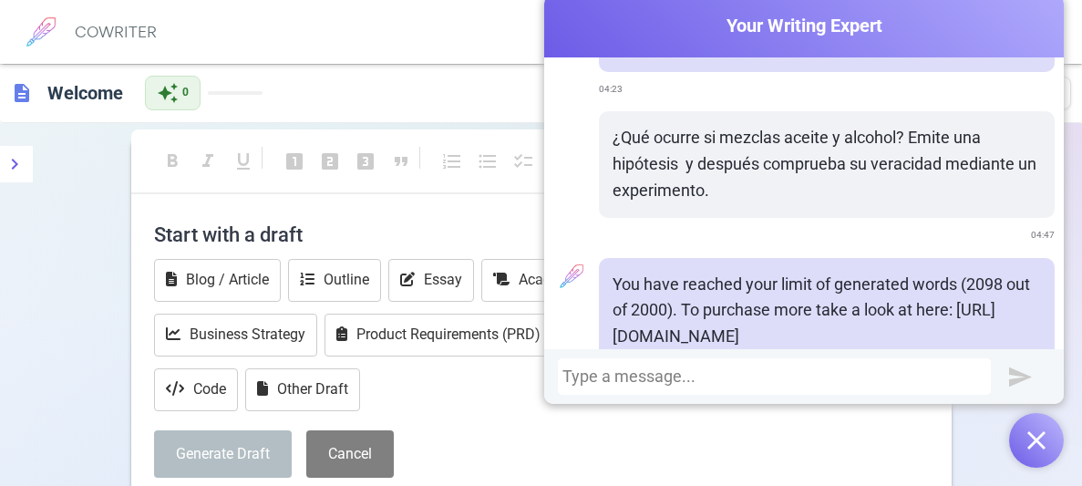
scroll to position [7060, 0]
click at [1016, 359] on div at bounding box center [803, 376] width 519 height 55
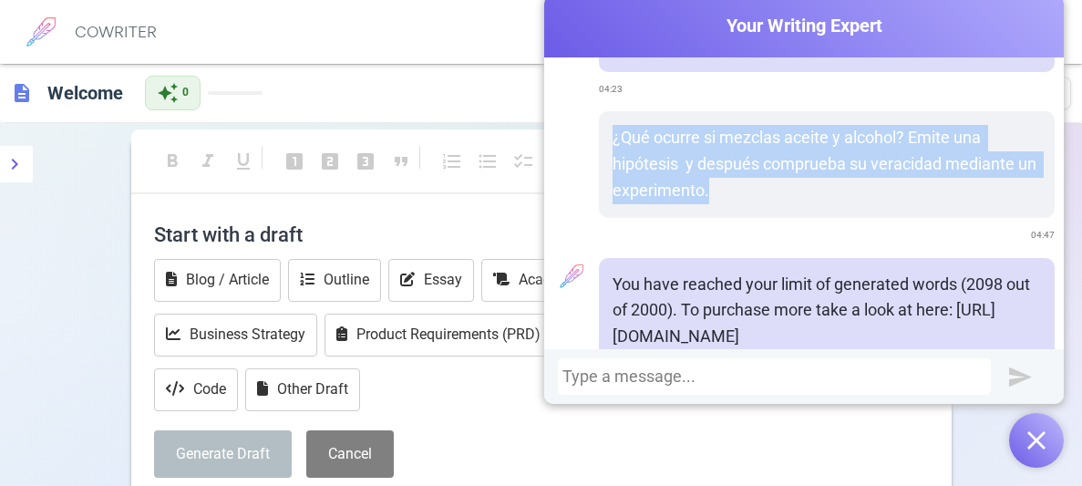
drag, startPoint x: 612, startPoint y: 85, endPoint x: 724, endPoint y: 143, distance: 125.6
click at [724, 143] on p "¿Qué ocurre si mezclas aceite y alcohol? Emite una hipótesis y después comprueb…" at bounding box center [826, 164] width 428 height 78
